Goal: Information Seeking & Learning: Learn about a topic

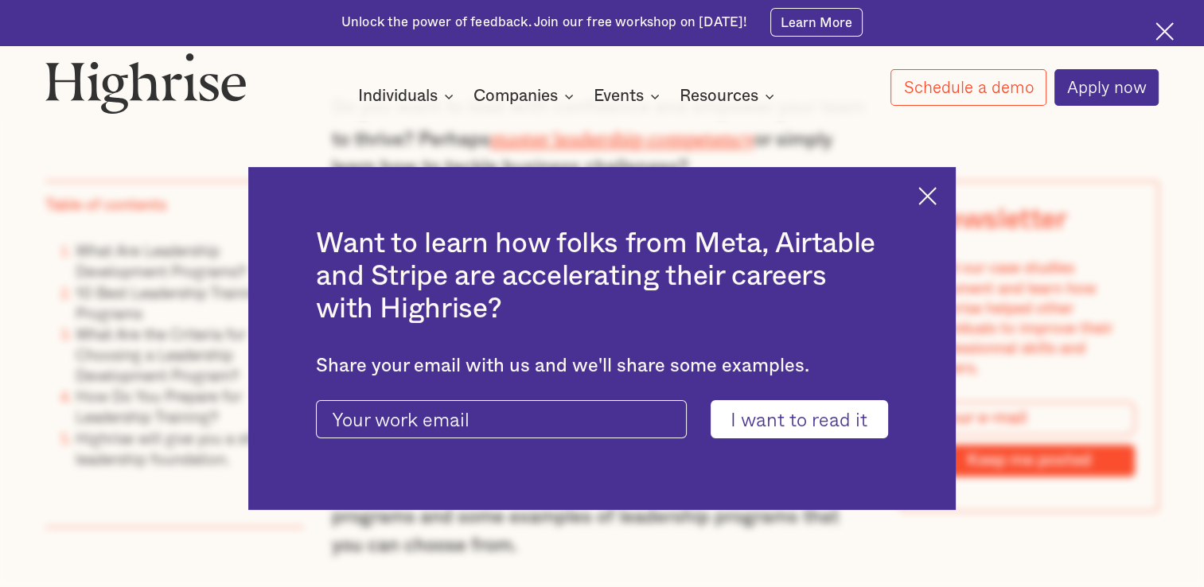
scroll to position [1165, 0]
click at [933, 194] on img at bounding box center [927, 196] width 18 height 18
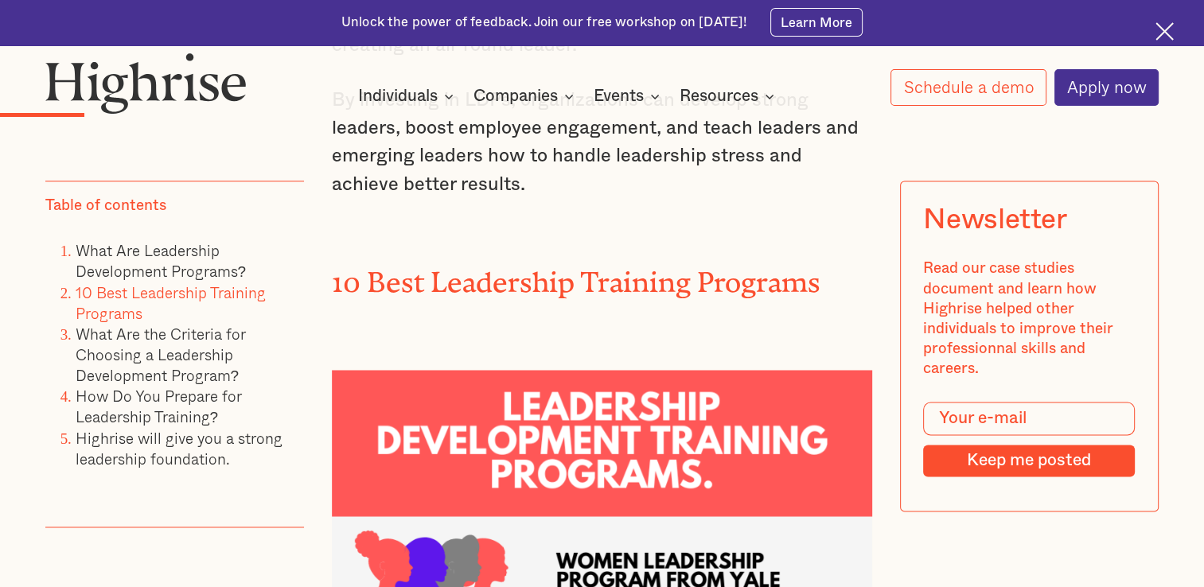
scroll to position [2320, 0]
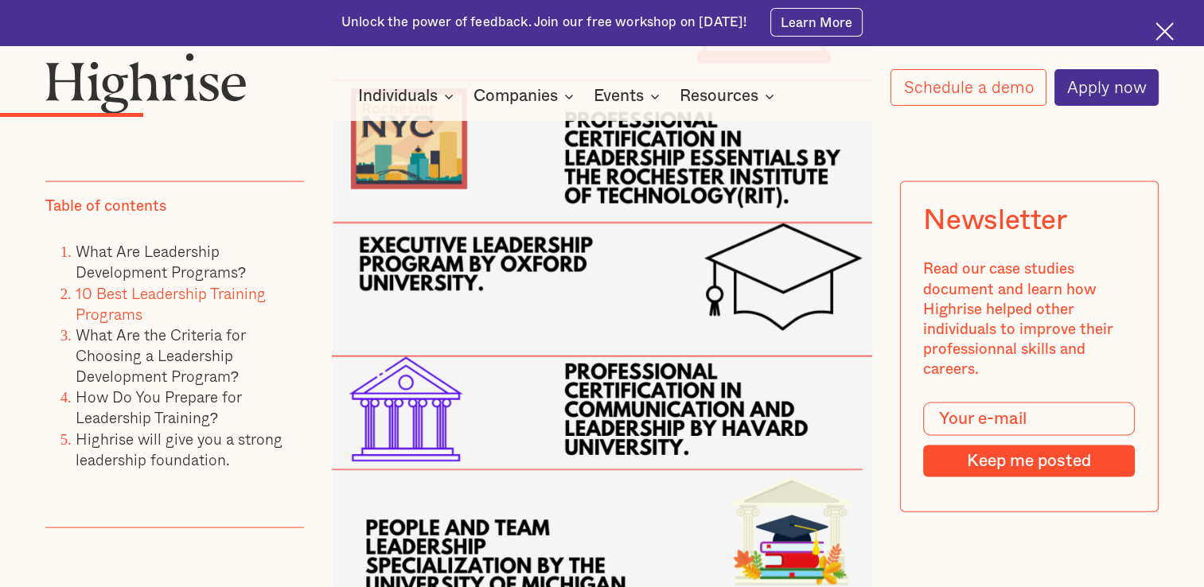
scroll to position [3255, 0]
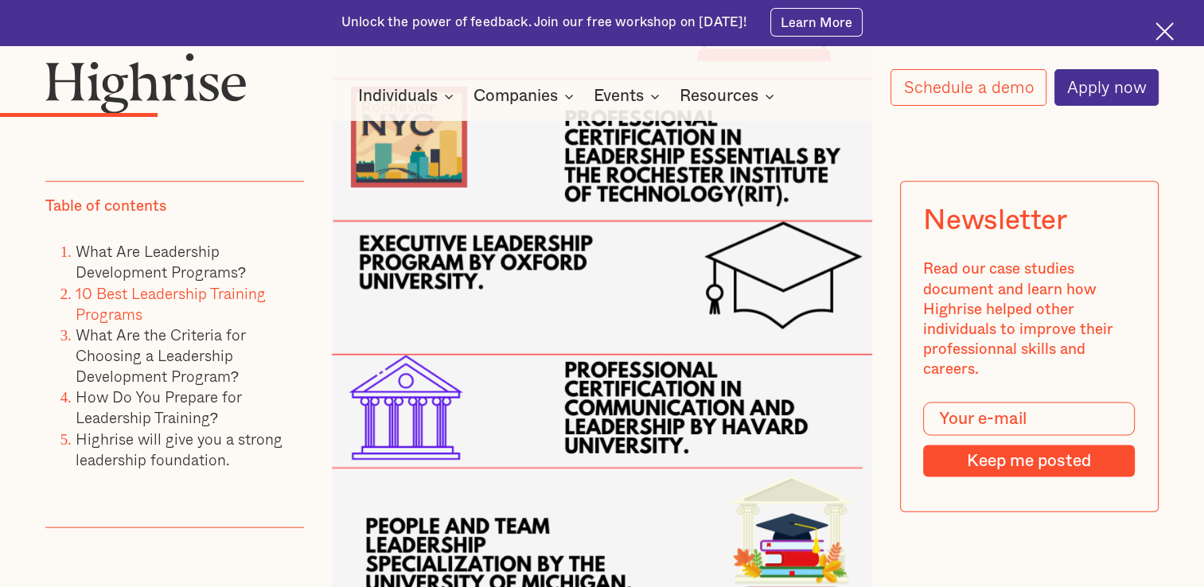
click at [164, 298] on link "10 Best Leadership Training Programs" at bounding box center [171, 303] width 190 height 44
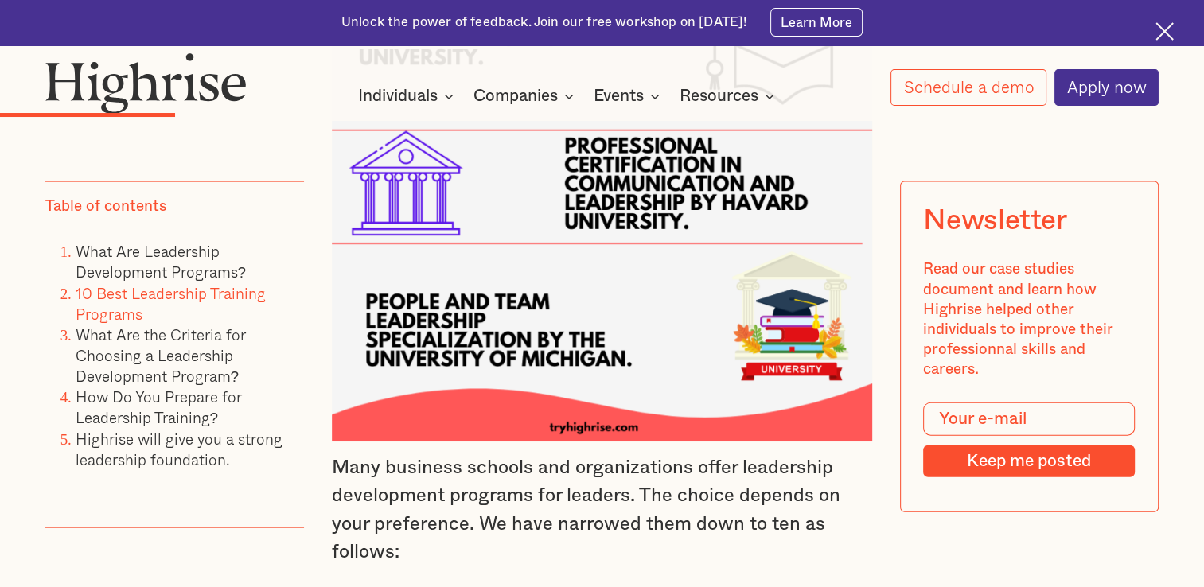
scroll to position [3481, 0]
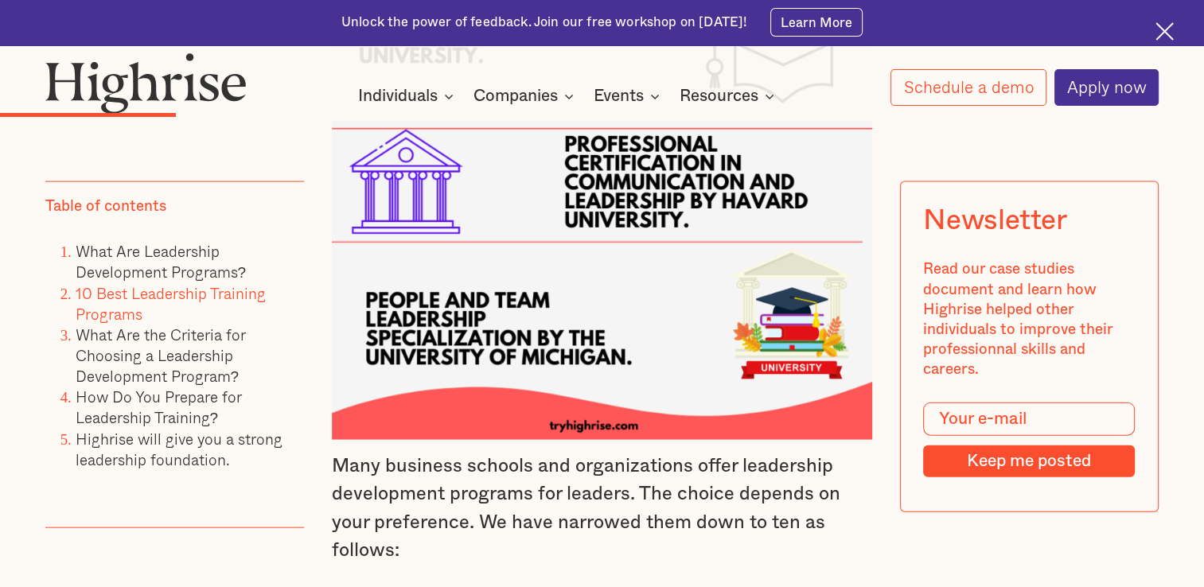
scroll to position [3255, 0]
